Goal: Transaction & Acquisition: Purchase product/service

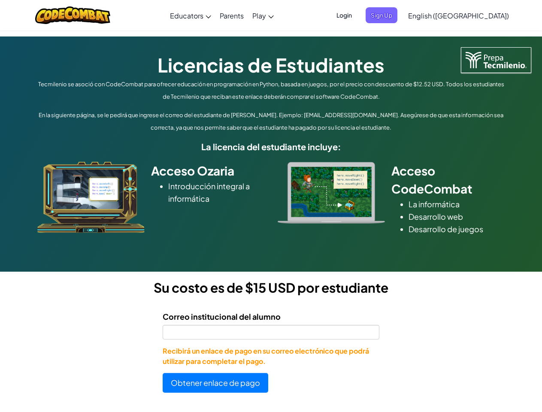
click at [271, 206] on div at bounding box center [331, 193] width 120 height 62
click at [357, 15] on span "Login" at bounding box center [344, 15] width 26 height 16
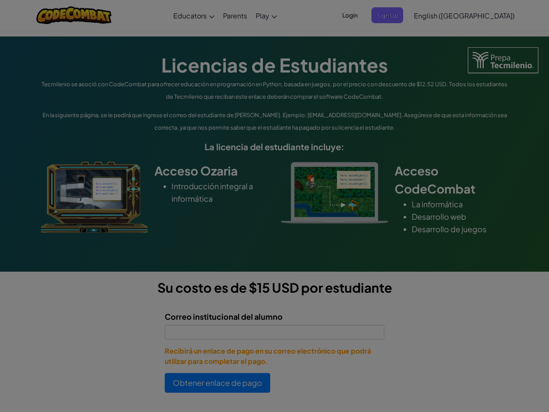
click at [396, 15] on div at bounding box center [274, 206] width 549 height 412
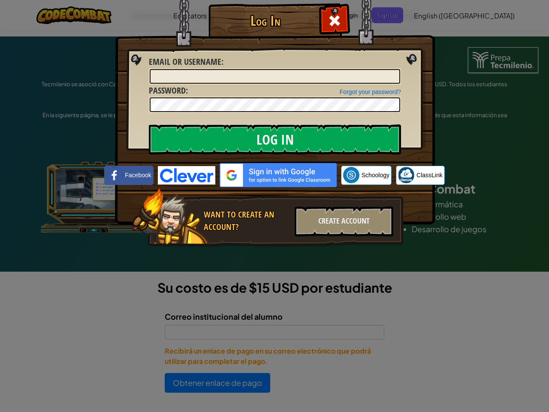
click at [434, 15] on div "Log In Unknown Error Email or Username : Forgot your password? Password : Log I…" at bounding box center [274, 206] width 549 height 412
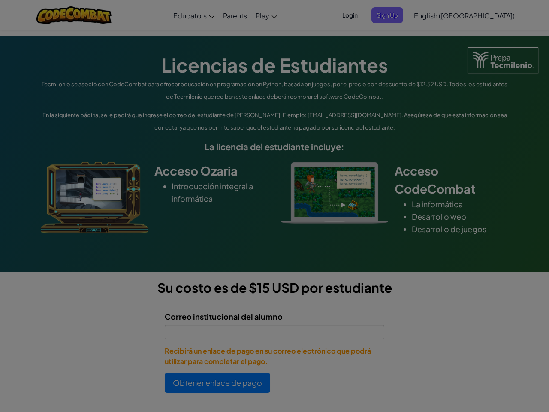
click at [480, 15] on div at bounding box center [274, 206] width 549 height 412
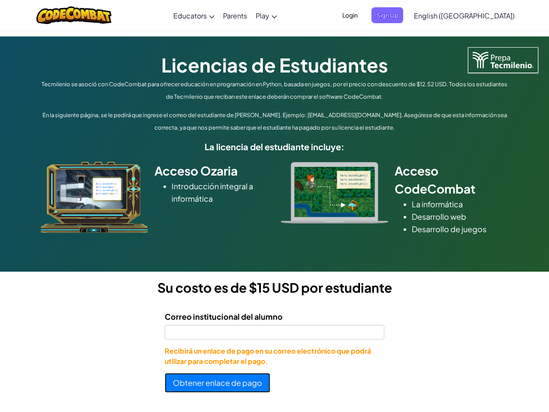
click at [215, 383] on button "Obtener enlace de pago" at bounding box center [218, 383] width 106 height 20
